Goal: Navigation & Orientation: Find specific page/section

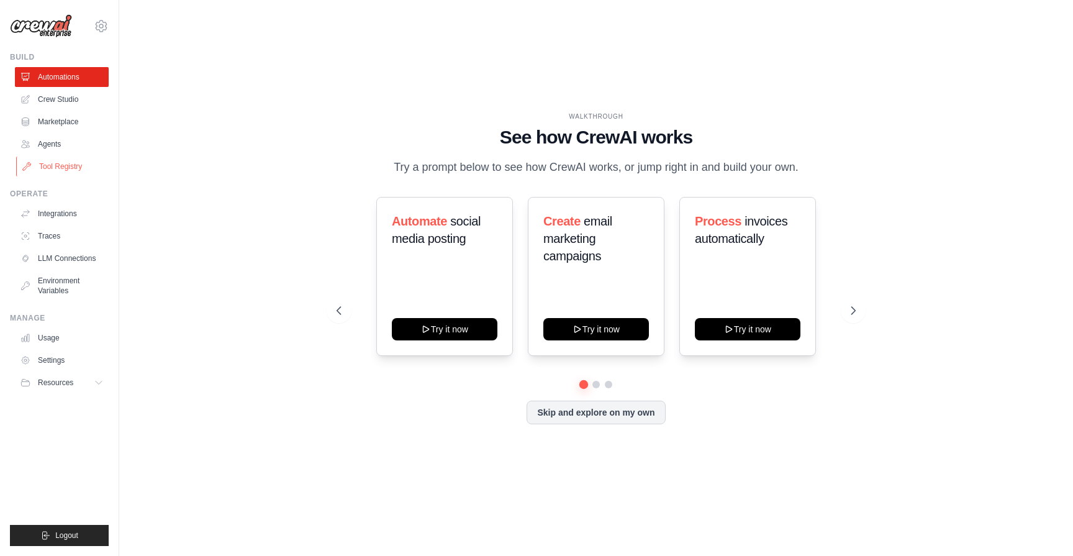
click at [52, 160] on link "Tool Registry" at bounding box center [63, 167] width 94 height 20
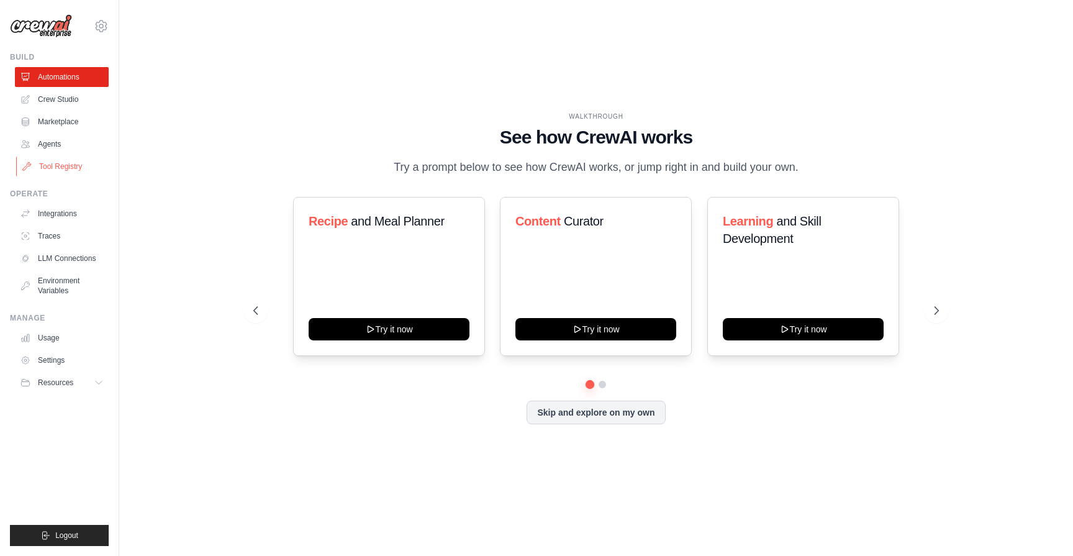
click at [45, 164] on link "Tool Registry" at bounding box center [63, 167] width 94 height 20
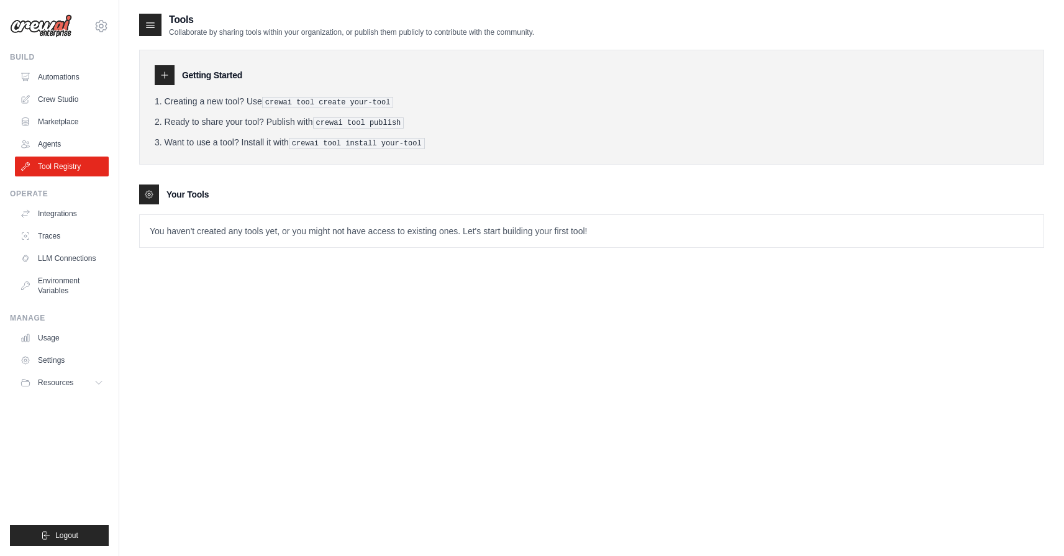
click at [174, 228] on p "You haven't created any tools yet, or you might not have access to existing one…" at bounding box center [592, 231] width 904 height 32
click at [160, 20] on div at bounding box center [150, 25] width 22 height 22
click at [155, 22] on icon at bounding box center [150, 25] width 12 height 12
click at [153, 23] on icon at bounding box center [151, 25] width 8 height 5
click at [152, 24] on icon at bounding box center [150, 25] width 12 height 12
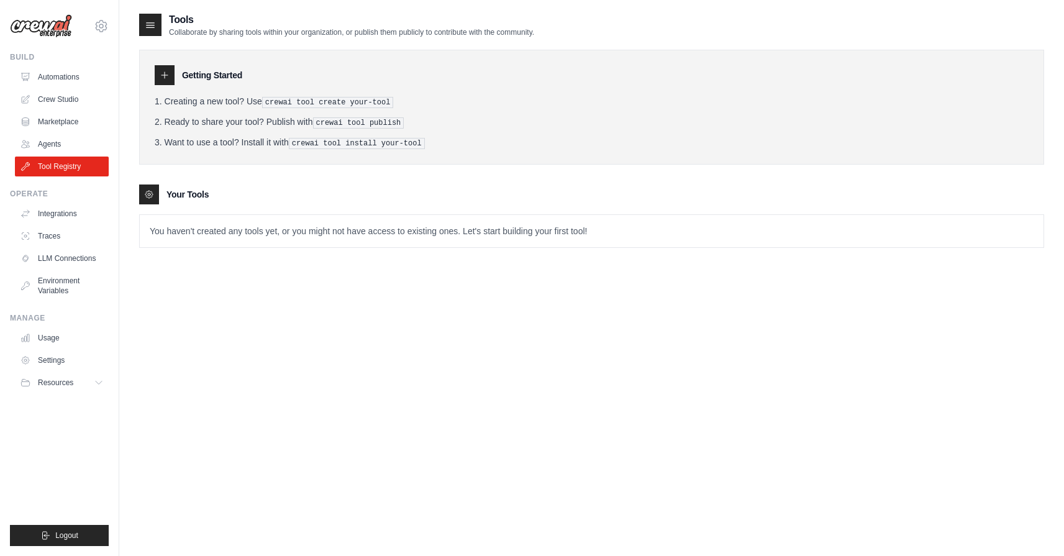
click at [152, 24] on icon at bounding box center [150, 25] width 12 height 12
click at [152, 25] on icon at bounding box center [151, 25] width 8 height 5
click at [151, 25] on icon at bounding box center [151, 25] width 8 height 5
